Goal: Task Accomplishment & Management: Use online tool/utility

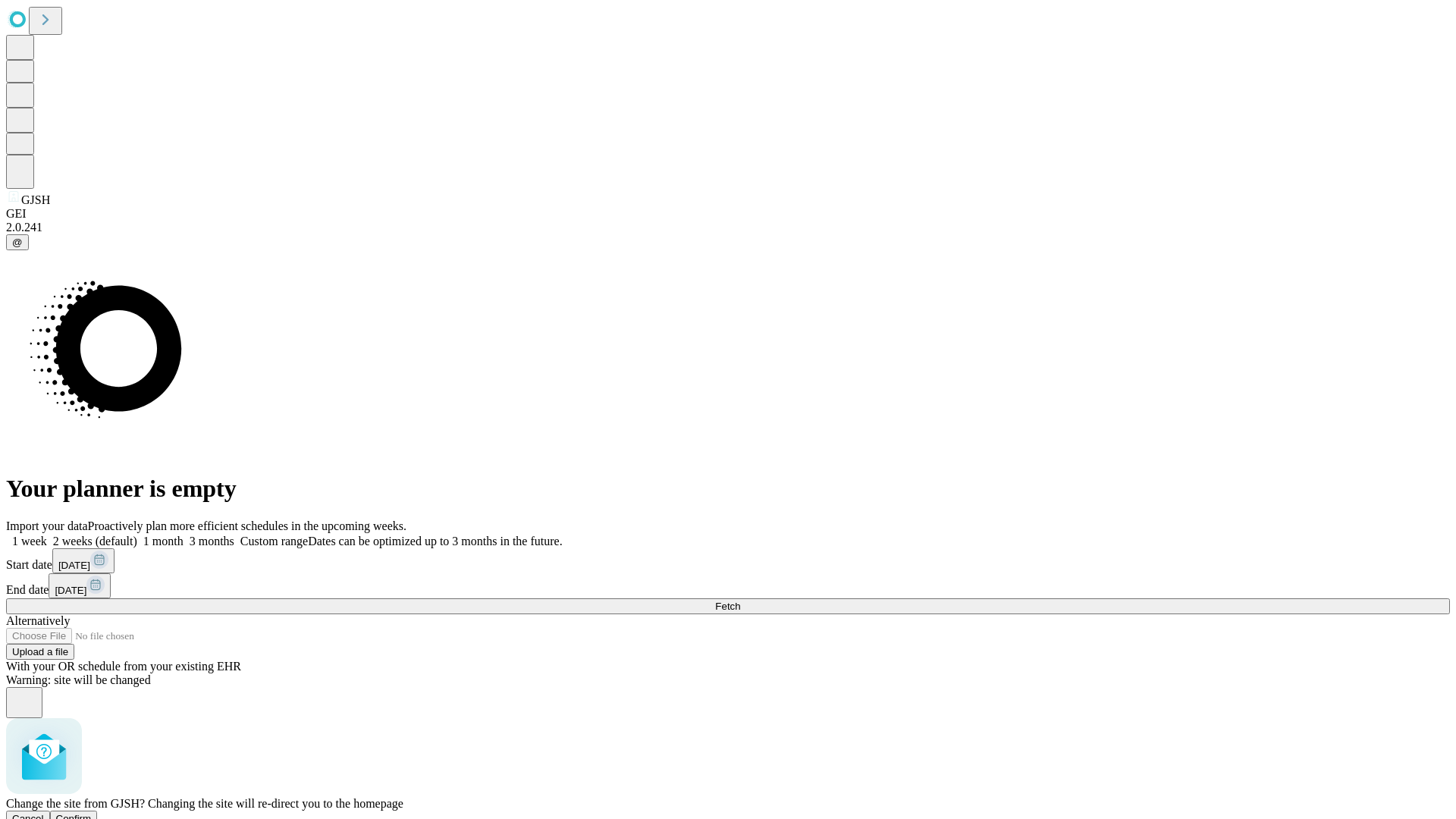
click at [92, 813] on span "Confirm" at bounding box center [74, 818] width 36 height 11
click at [47, 534] on label "1 week" at bounding box center [27, 540] width 41 height 13
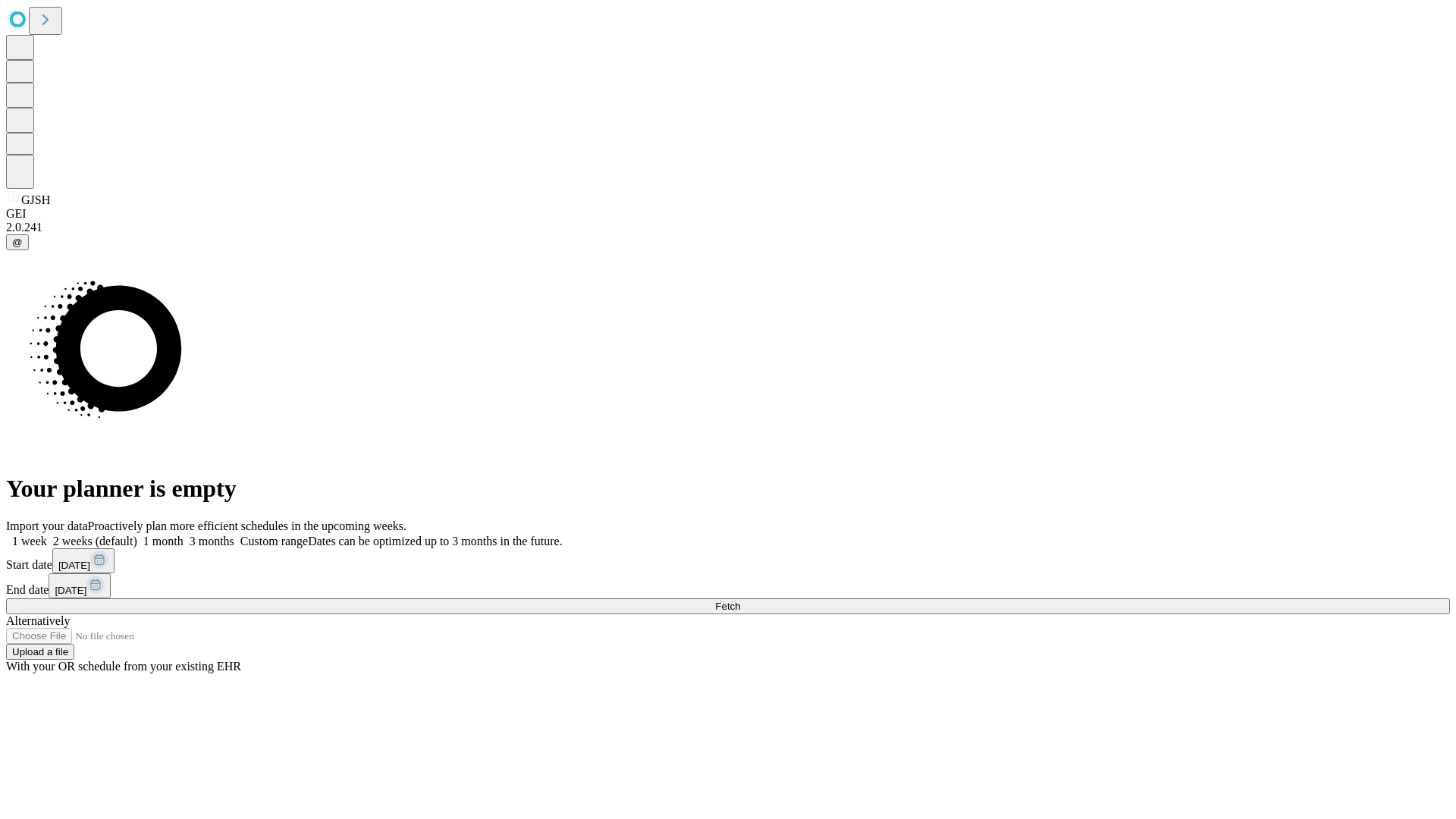
click at [740, 601] on span "Fetch" at bounding box center [727, 606] width 25 height 11
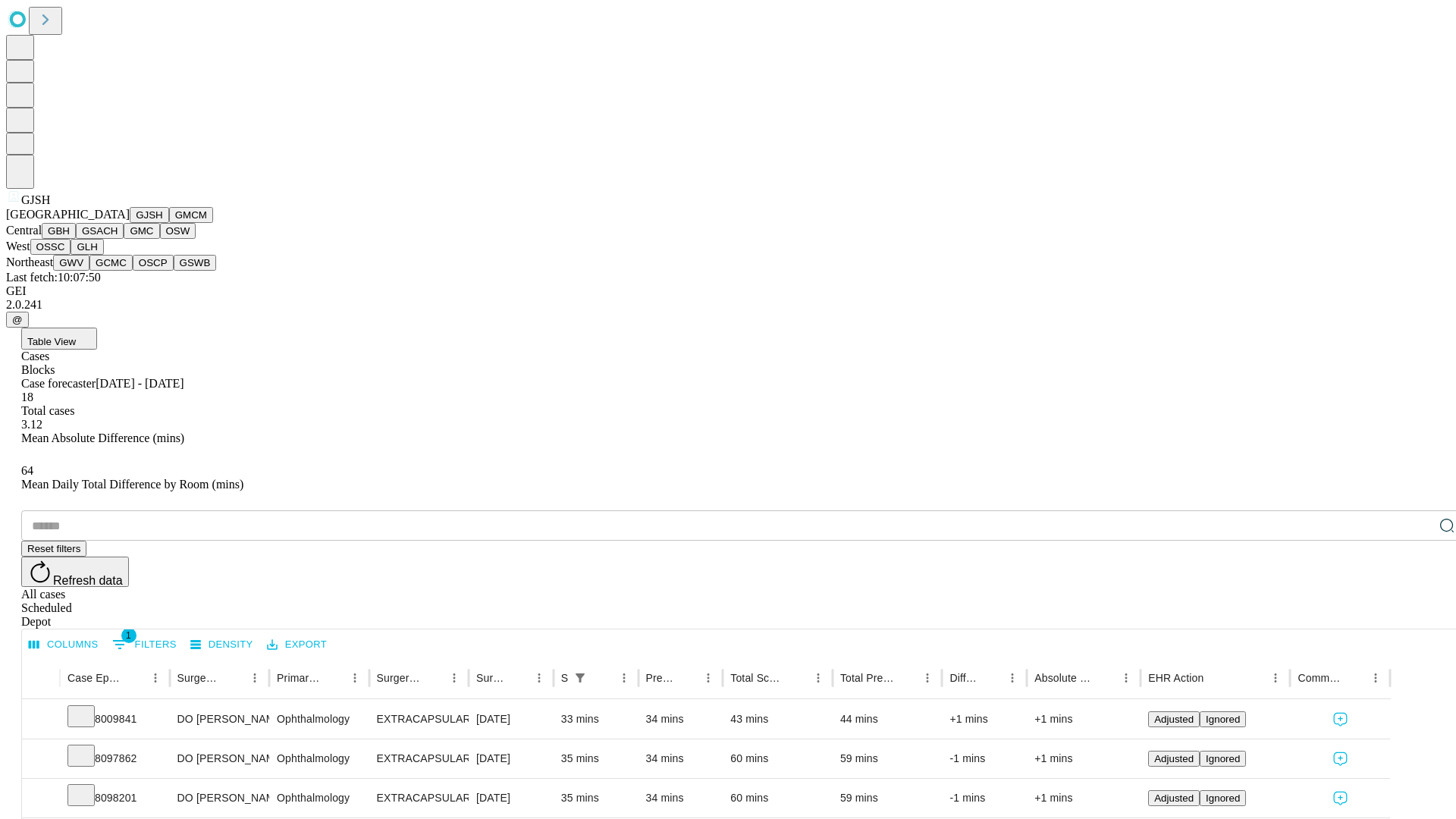
click at [169, 223] on button "GMCM" at bounding box center [191, 215] width 44 height 16
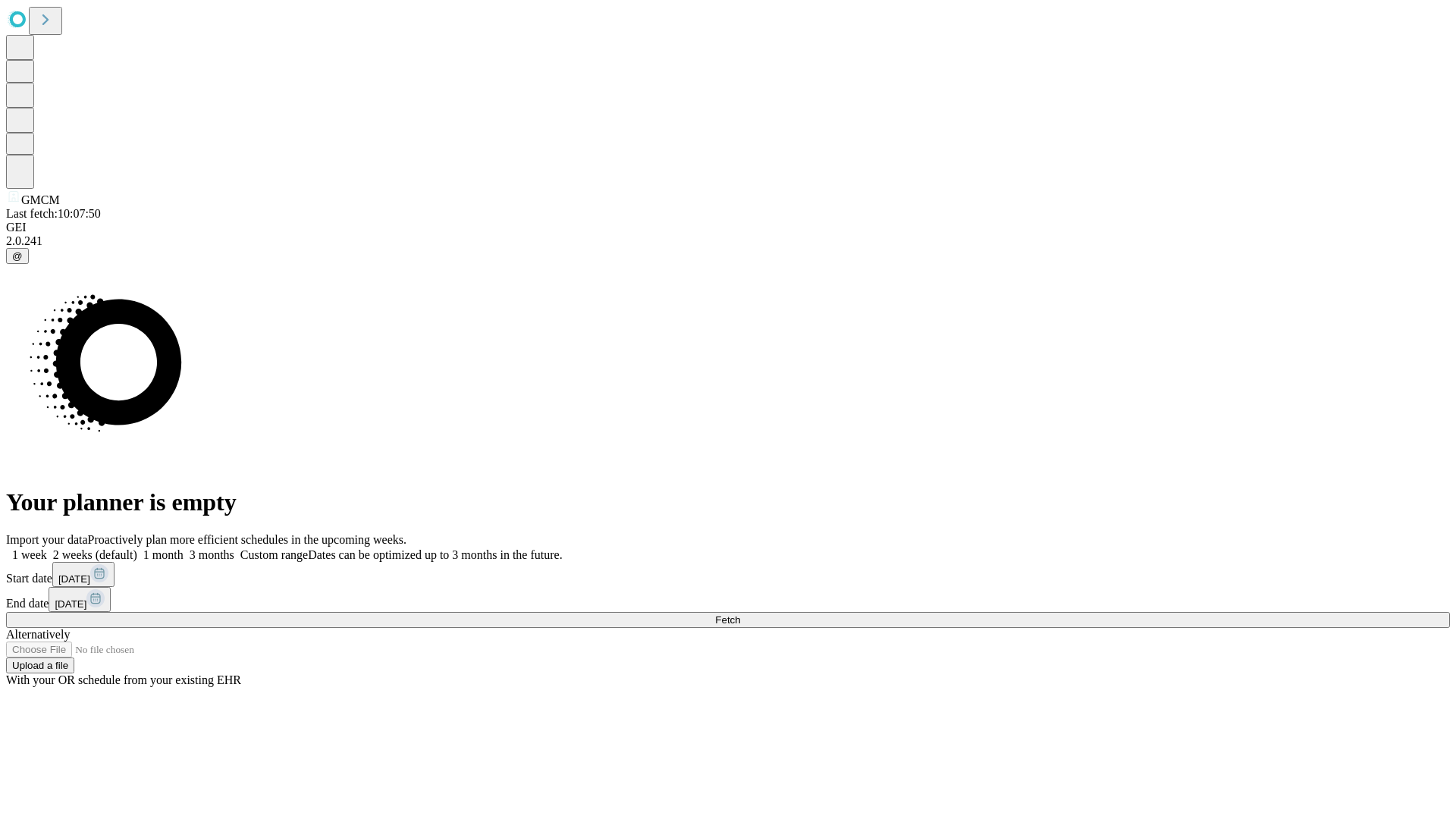
click at [47, 548] on label "1 week" at bounding box center [27, 554] width 41 height 13
click at [740, 614] on span "Fetch" at bounding box center [727, 620] width 25 height 11
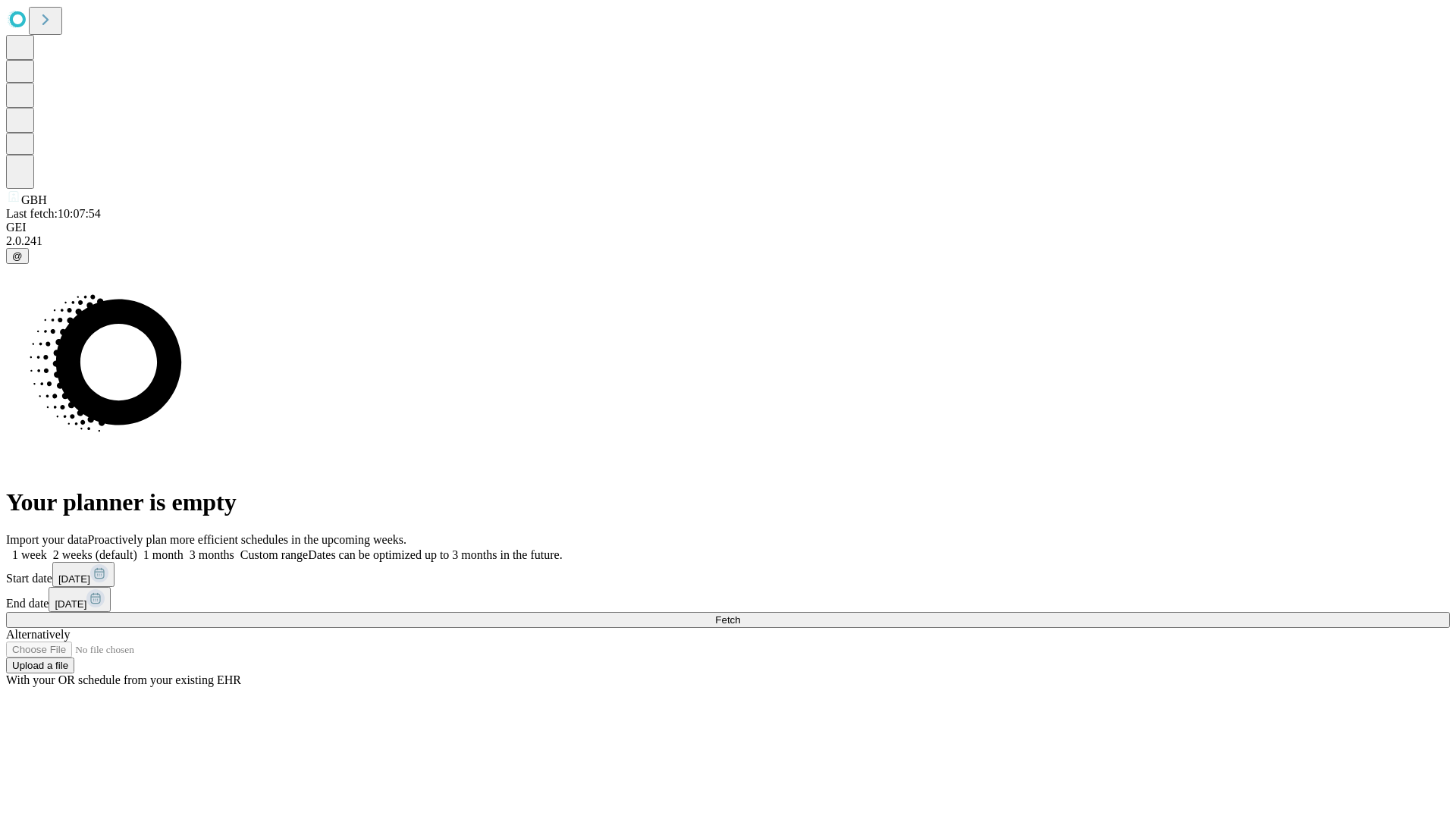
click at [740, 614] on span "Fetch" at bounding box center [727, 620] width 25 height 11
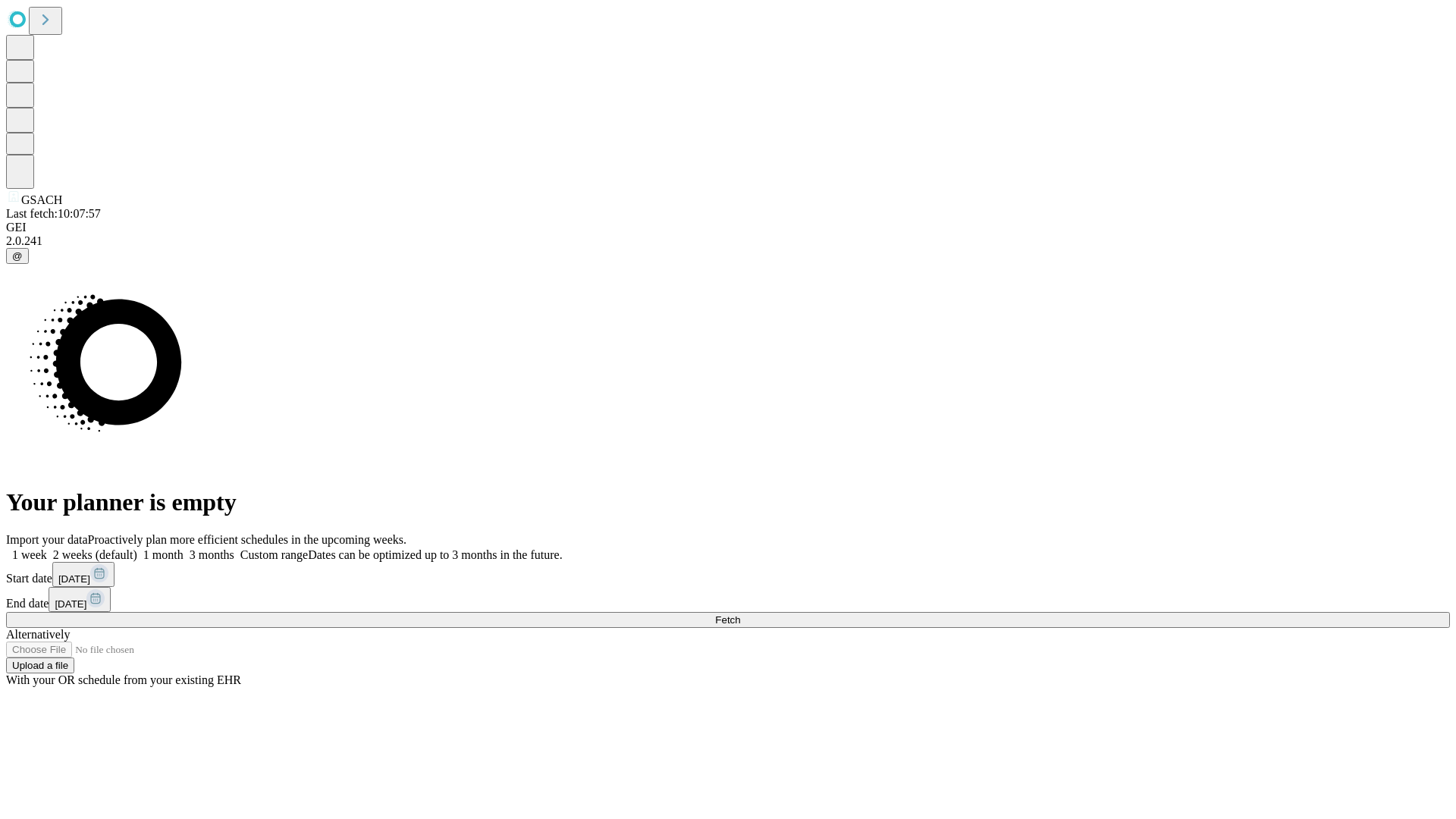
click at [47, 548] on label "1 week" at bounding box center [27, 554] width 41 height 13
click at [740, 614] on span "Fetch" at bounding box center [727, 620] width 25 height 11
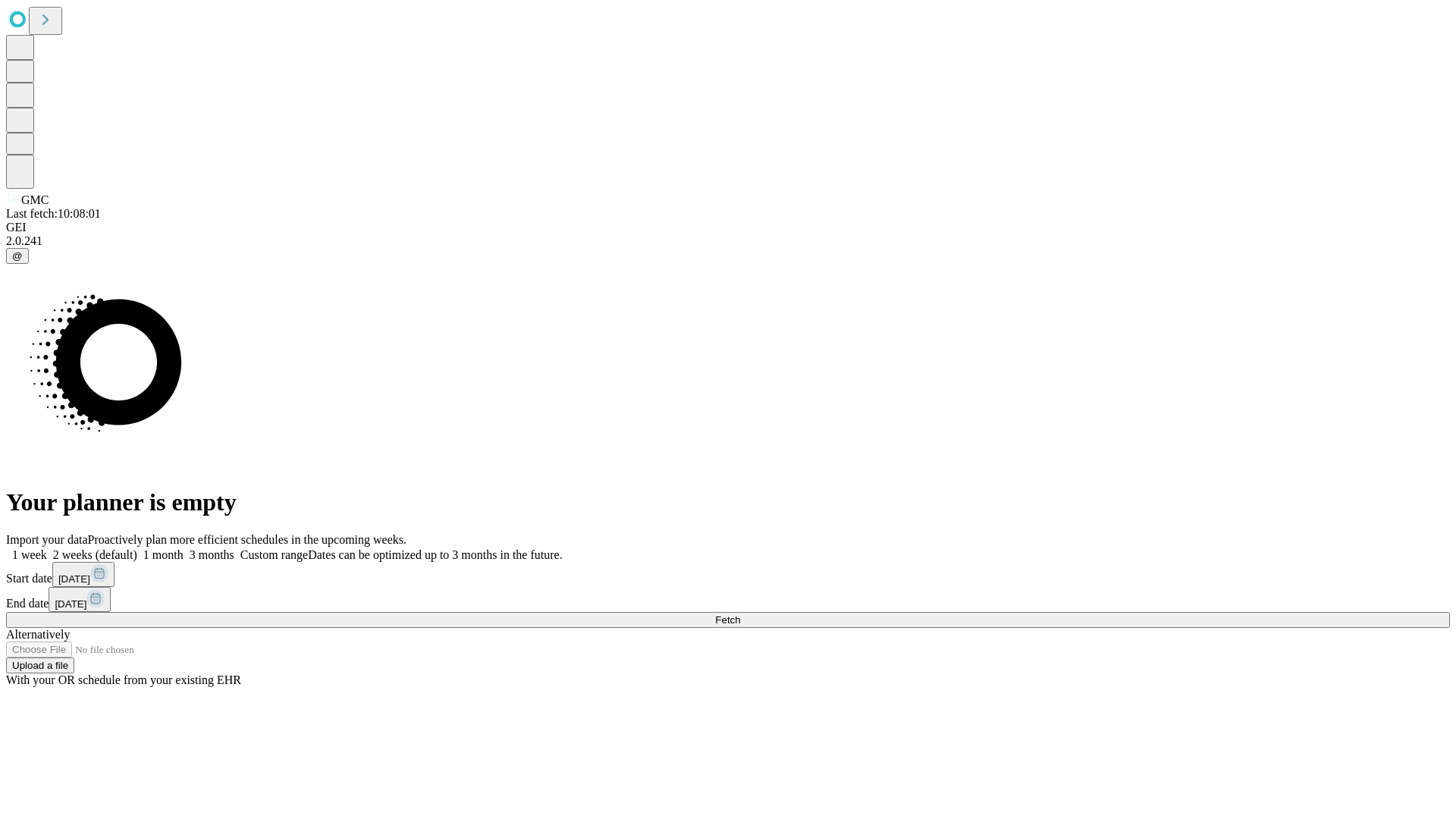
click at [47, 548] on label "1 week" at bounding box center [27, 554] width 41 height 13
click at [740, 614] on span "Fetch" at bounding box center [727, 620] width 25 height 11
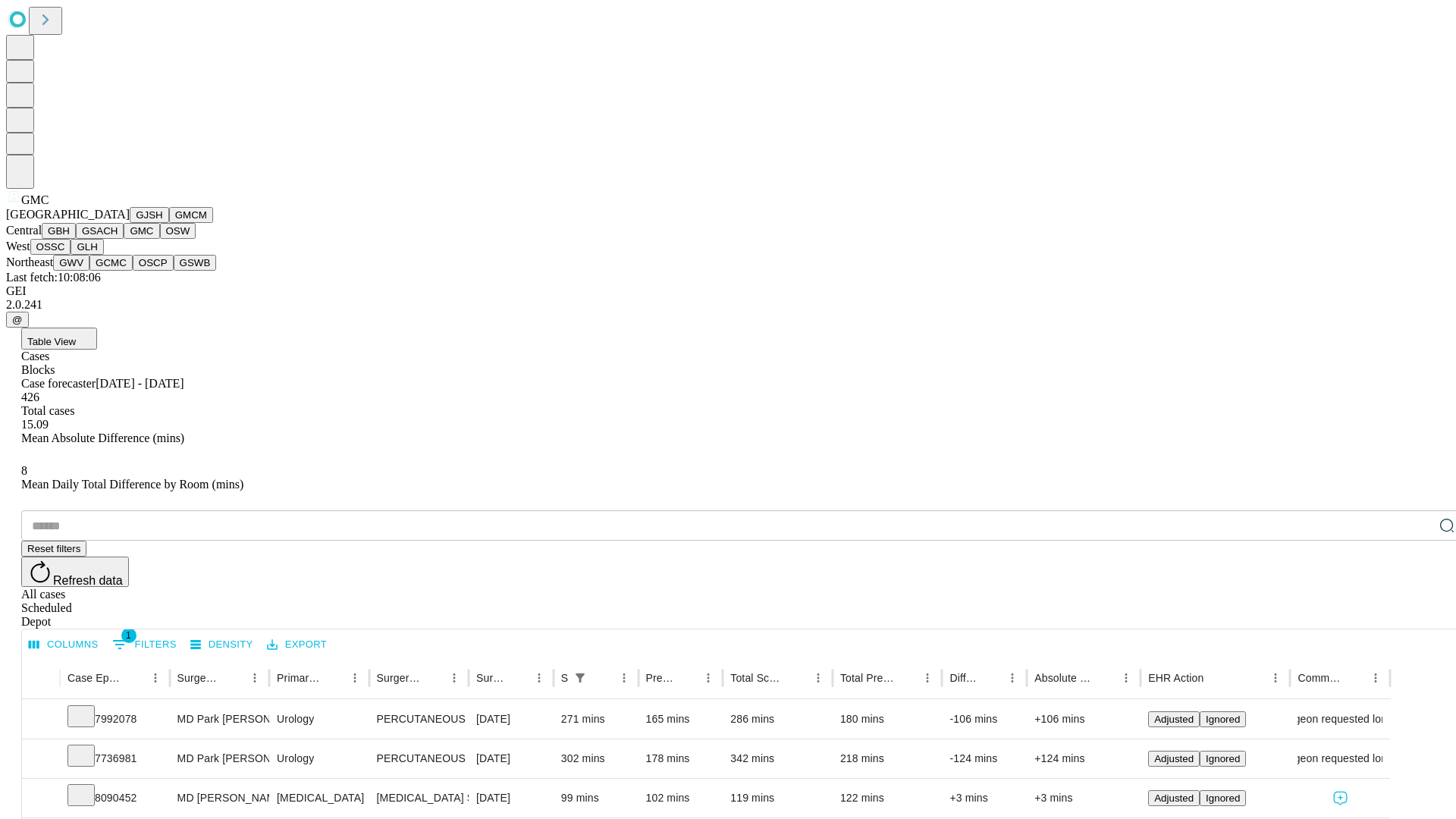
click at [160, 239] on button "OSW" at bounding box center [178, 231] width 37 height 16
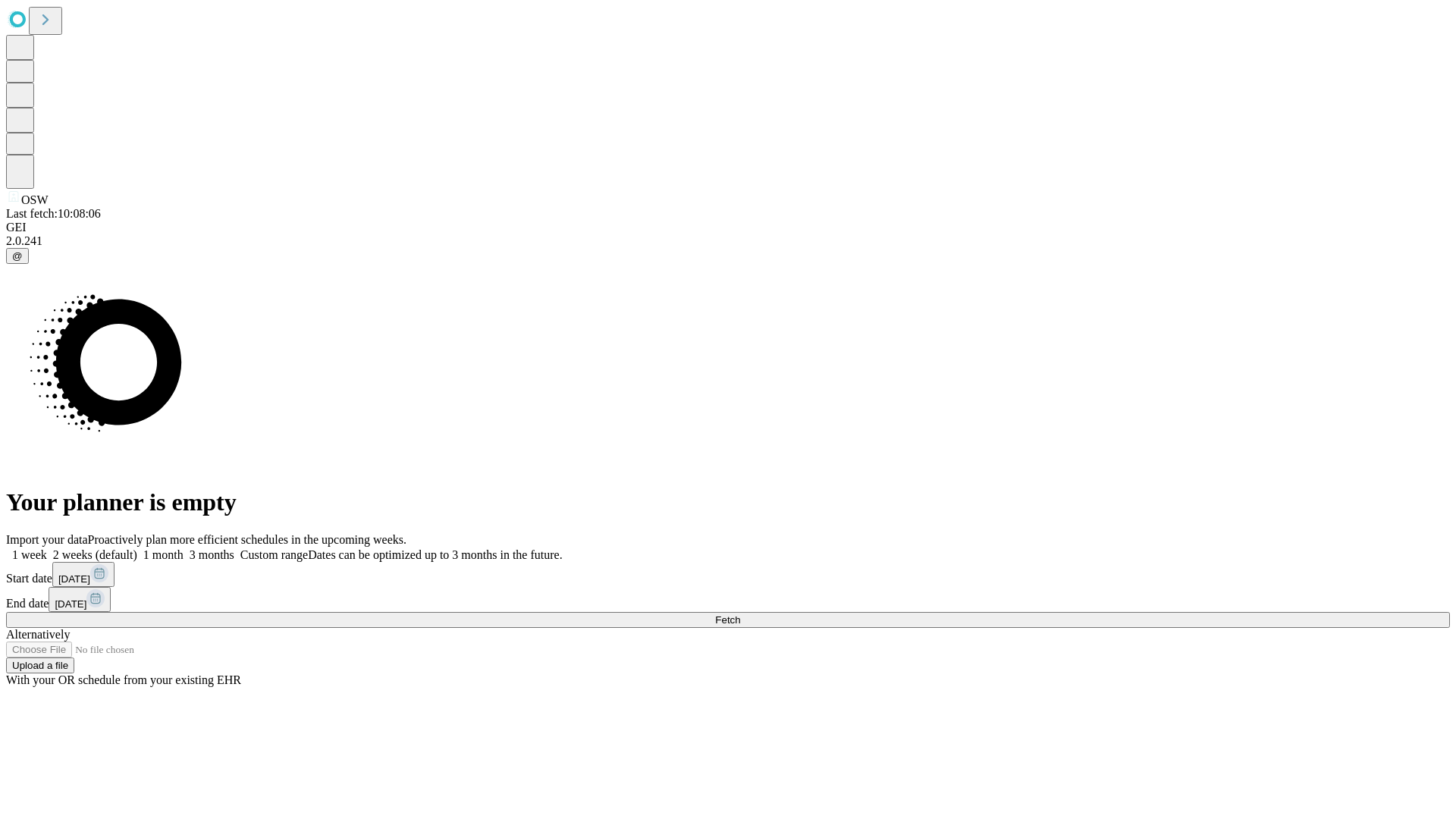
click at [740, 614] on span "Fetch" at bounding box center [727, 620] width 25 height 11
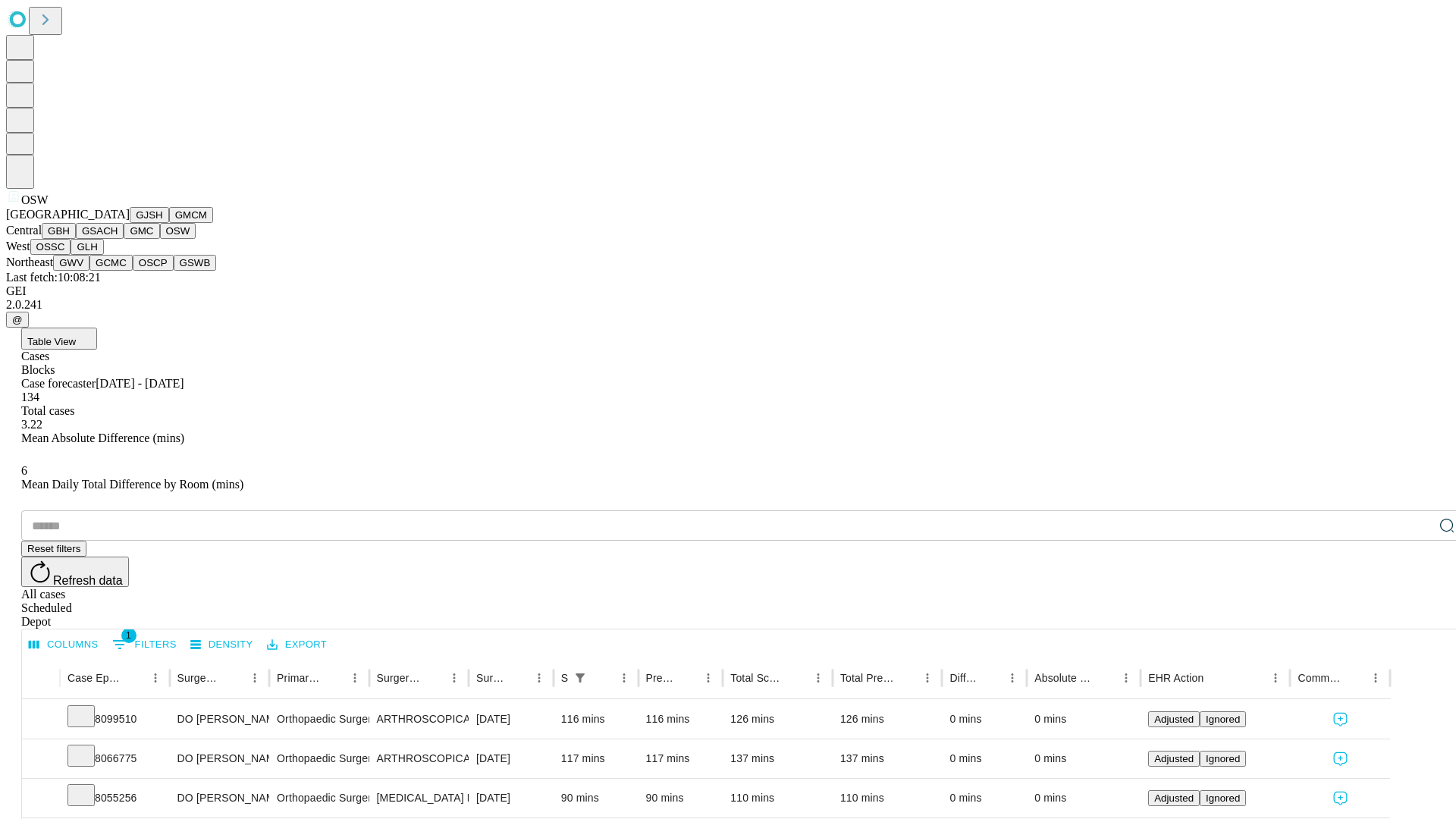
click at [72, 255] on button "OSSC" at bounding box center [51, 247] width 41 height 16
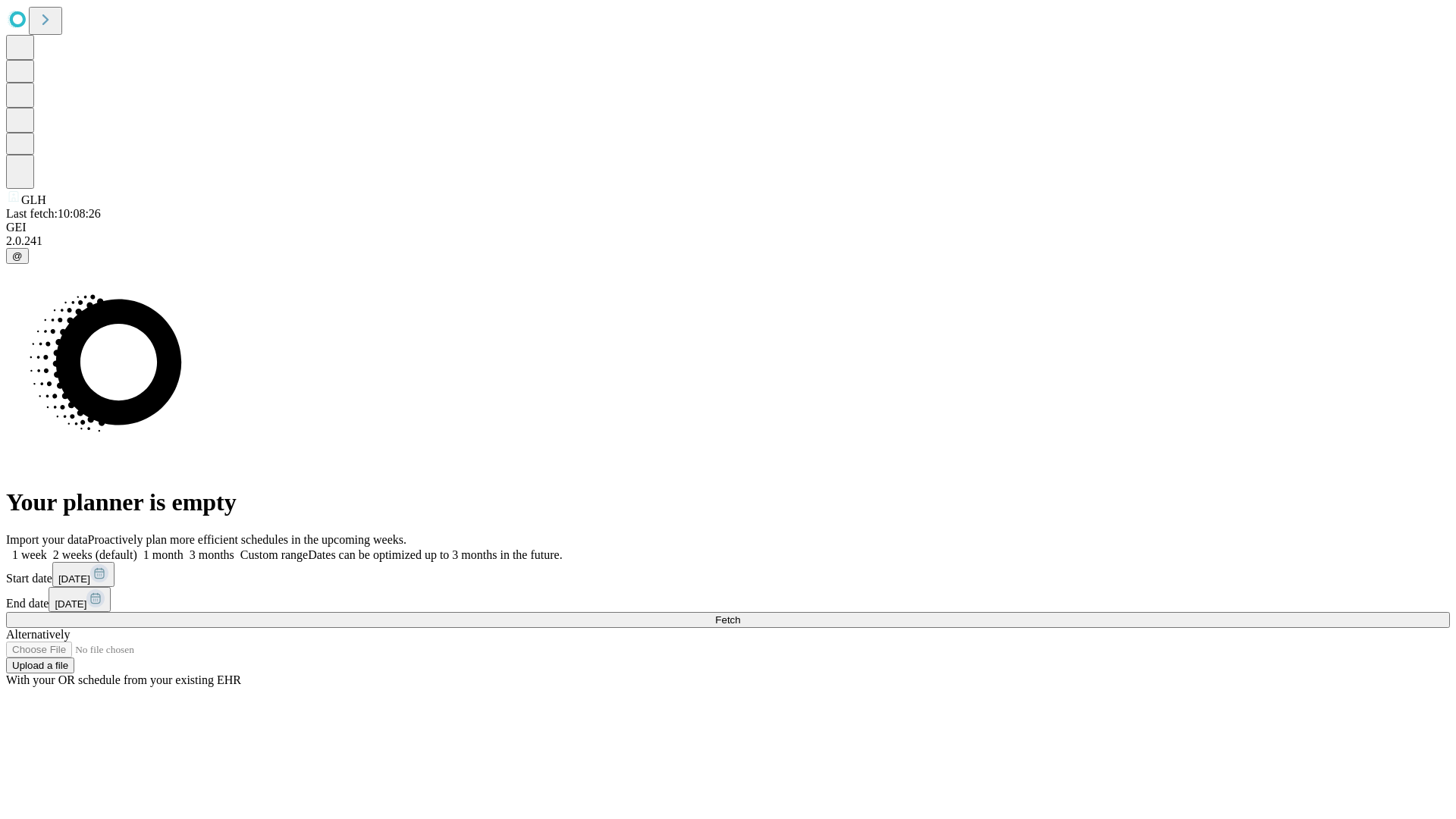
click at [47, 548] on label "1 week" at bounding box center [27, 554] width 41 height 13
click at [740, 614] on span "Fetch" at bounding box center [727, 620] width 25 height 11
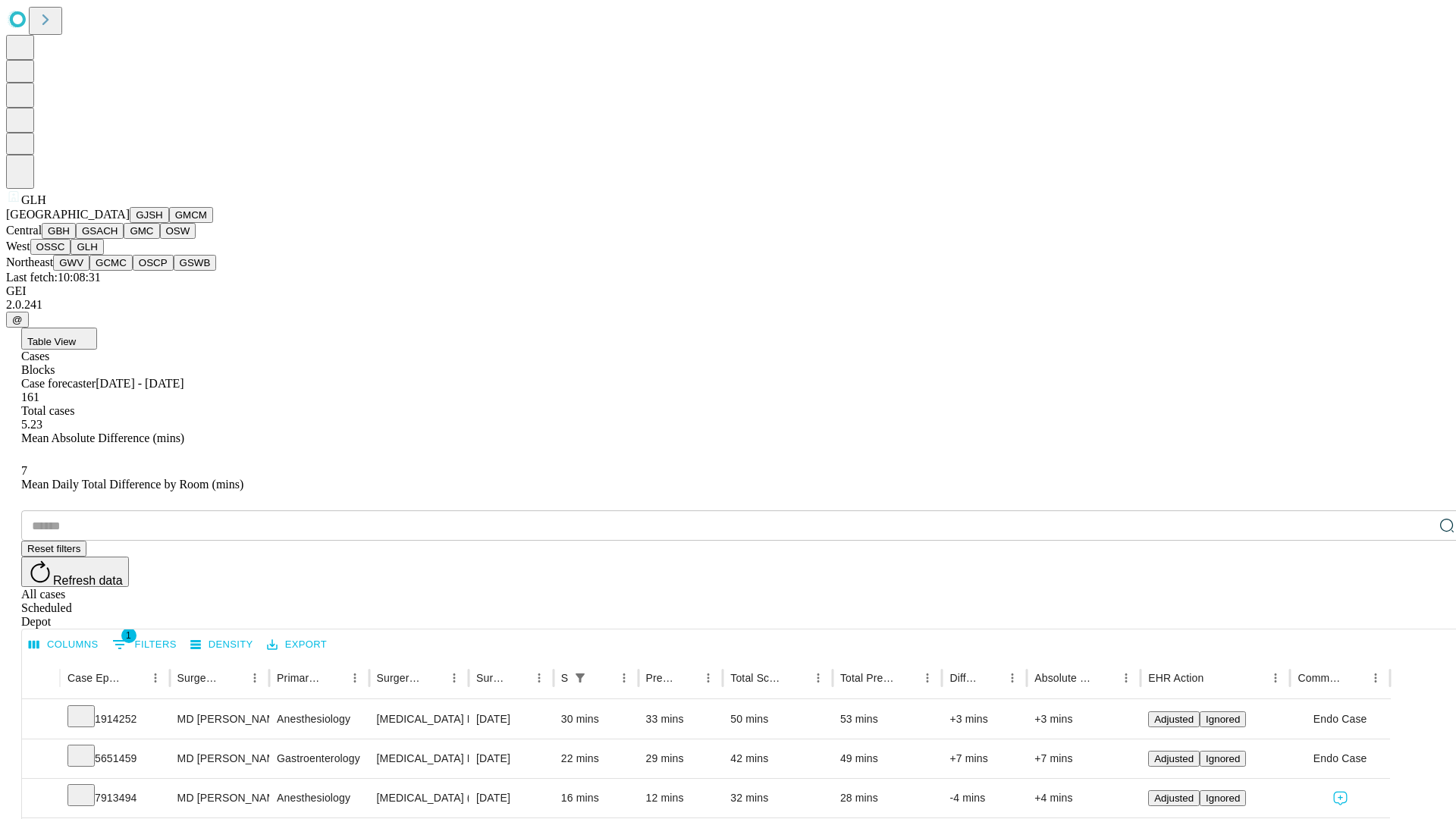
click at [90, 271] on button "GWV" at bounding box center [72, 263] width 37 height 16
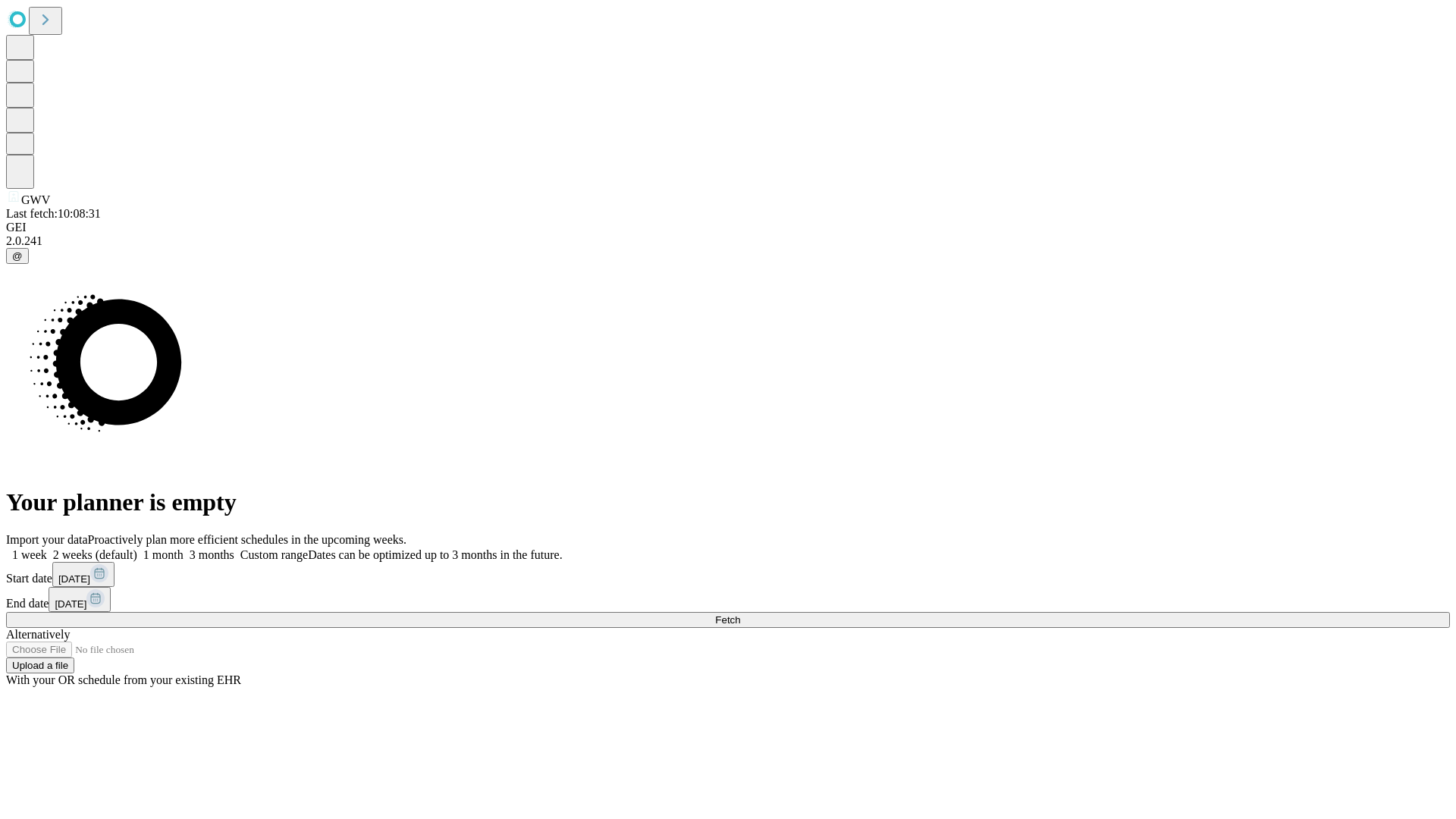
click at [47, 548] on label "1 week" at bounding box center [27, 554] width 41 height 13
click at [740, 614] on span "Fetch" at bounding box center [727, 620] width 25 height 11
click at [47, 548] on label "1 week" at bounding box center [27, 554] width 41 height 13
click at [740, 614] on span "Fetch" at bounding box center [727, 620] width 25 height 11
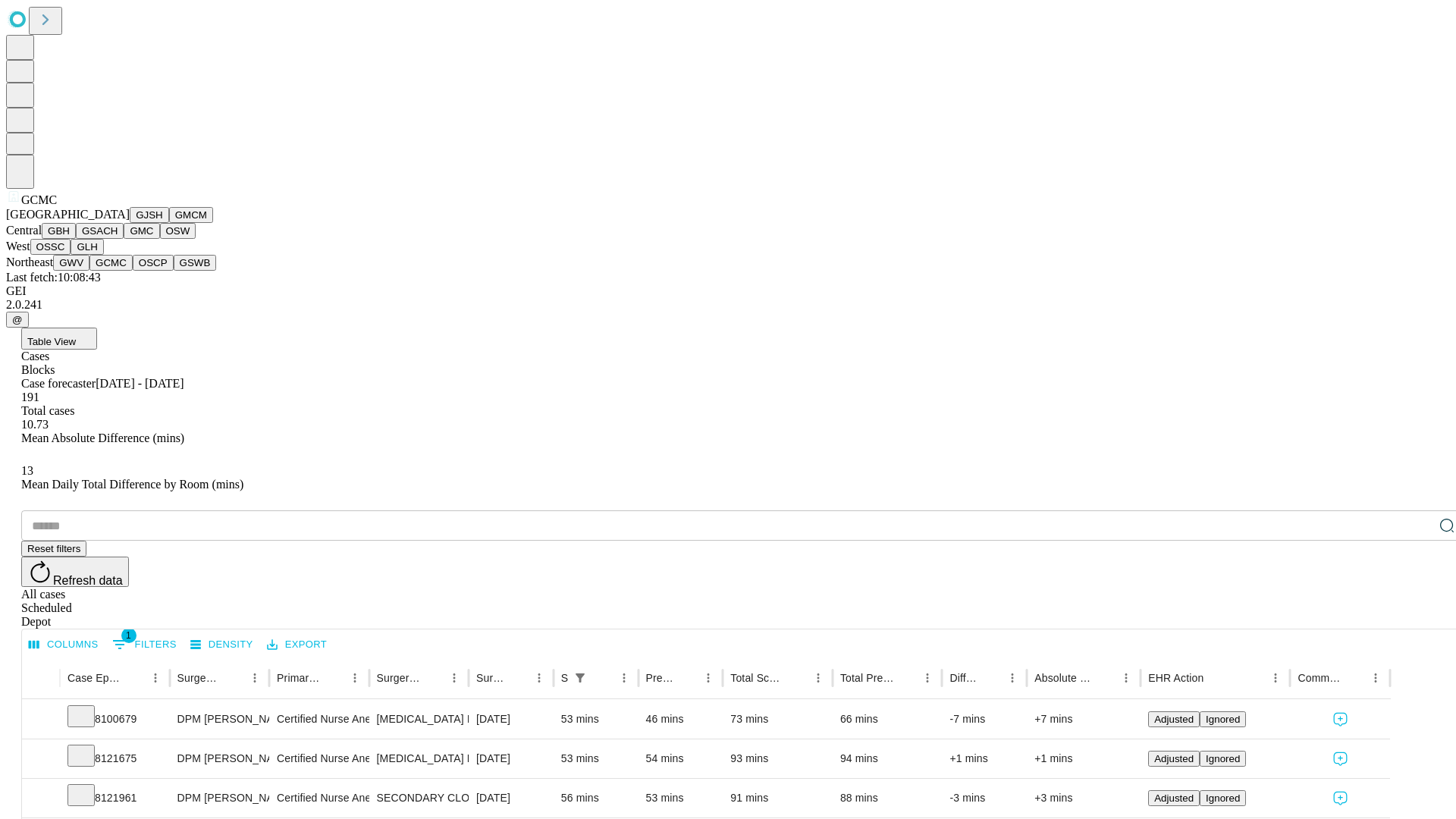
click at [133, 271] on button "OSCP" at bounding box center [153, 263] width 41 height 16
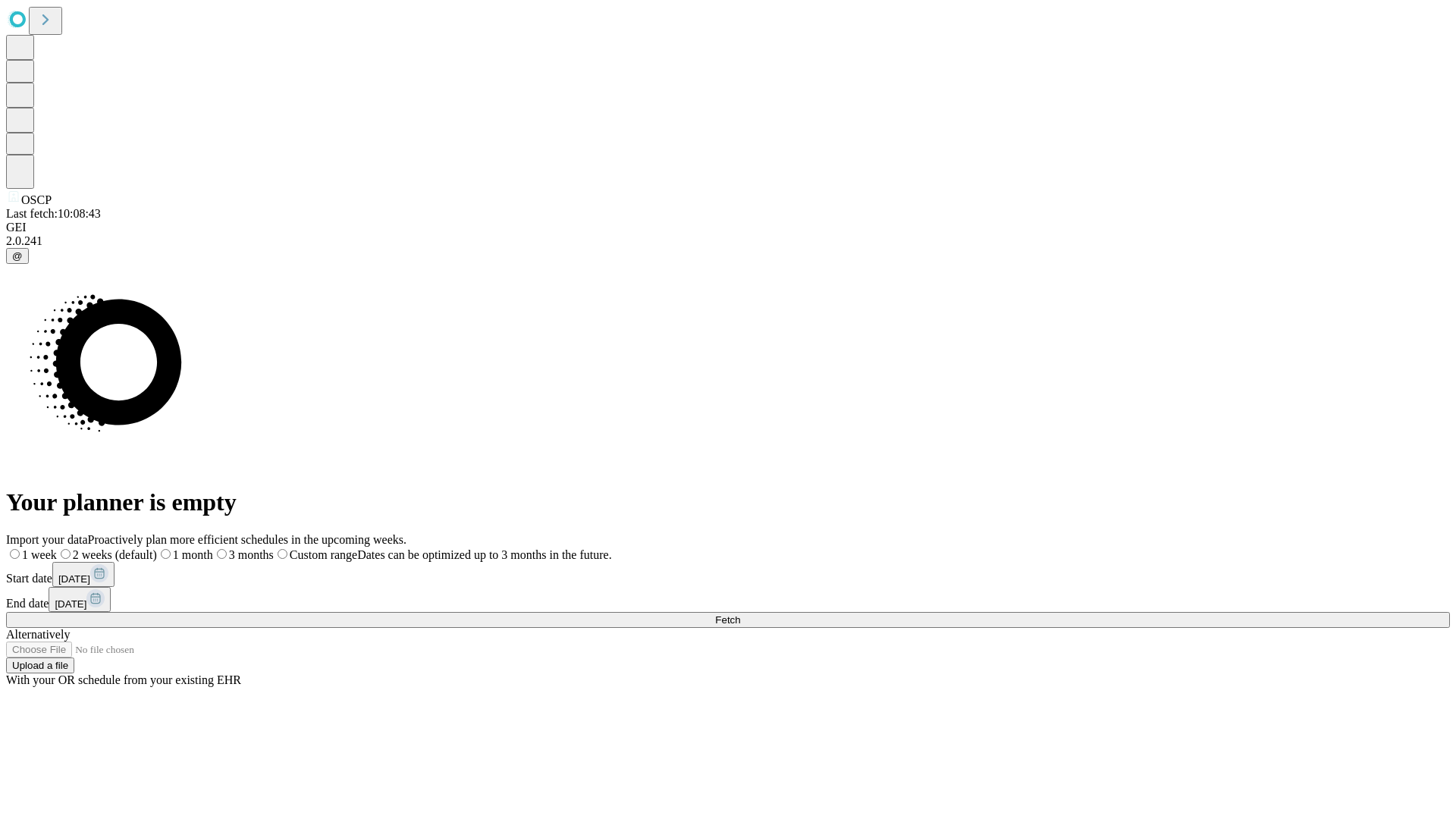
click at [57, 548] on label "1 week" at bounding box center [31, 554] width 51 height 13
click at [740, 614] on span "Fetch" at bounding box center [727, 620] width 25 height 11
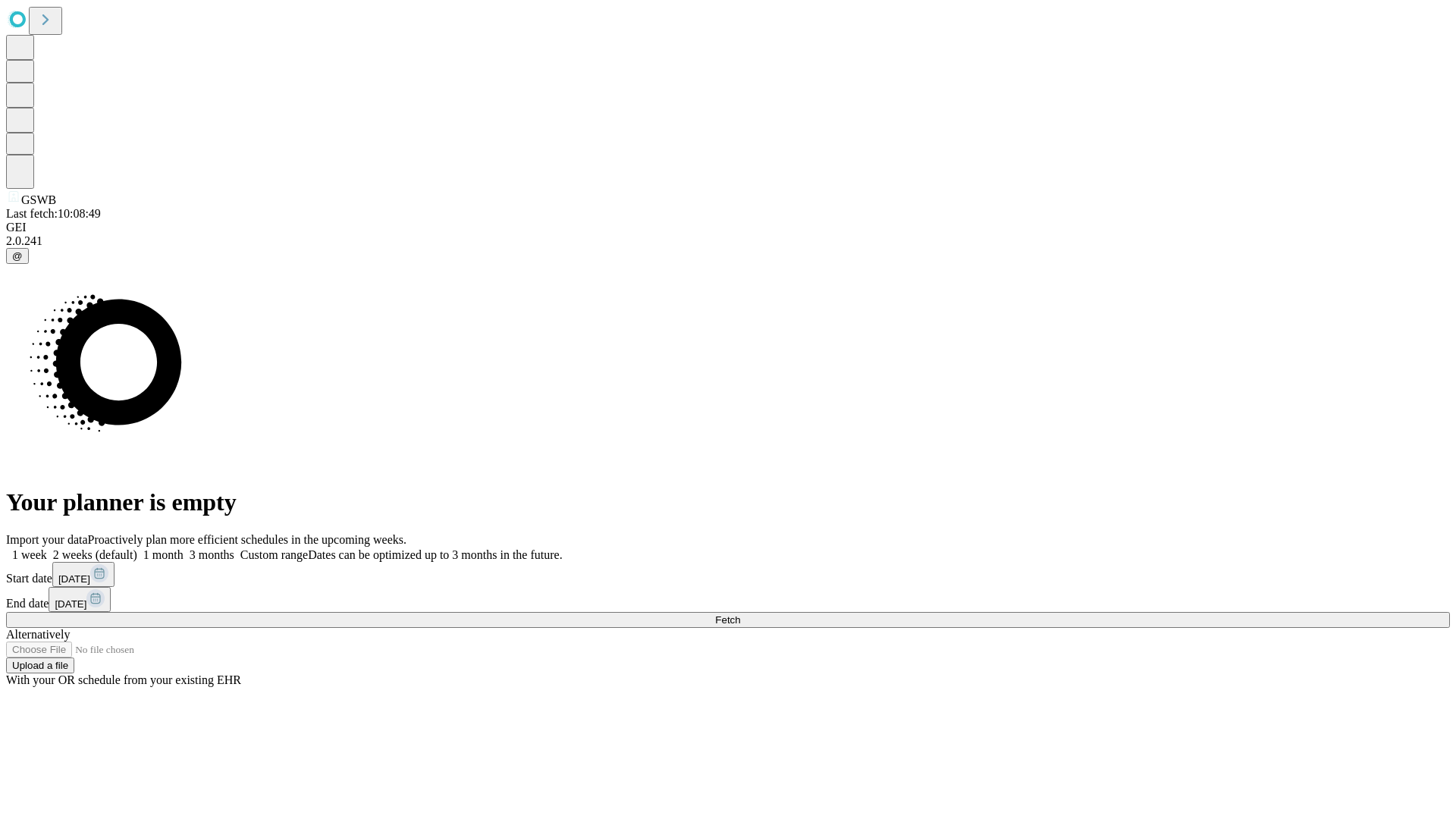
click at [47, 548] on label "1 week" at bounding box center [27, 554] width 41 height 13
click at [740, 614] on span "Fetch" at bounding box center [727, 620] width 25 height 11
